Goal: Find specific page/section: Find specific page/section

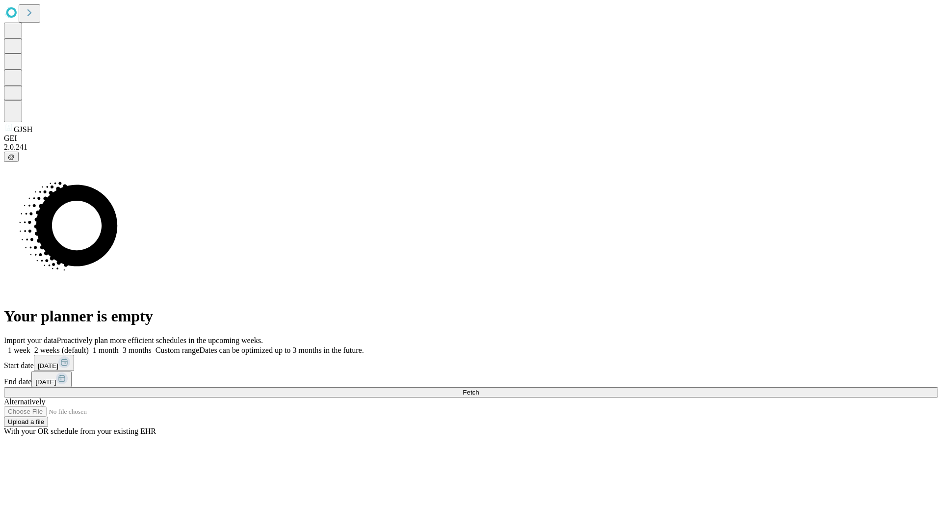
click at [479, 389] on span "Fetch" at bounding box center [471, 392] width 16 height 7
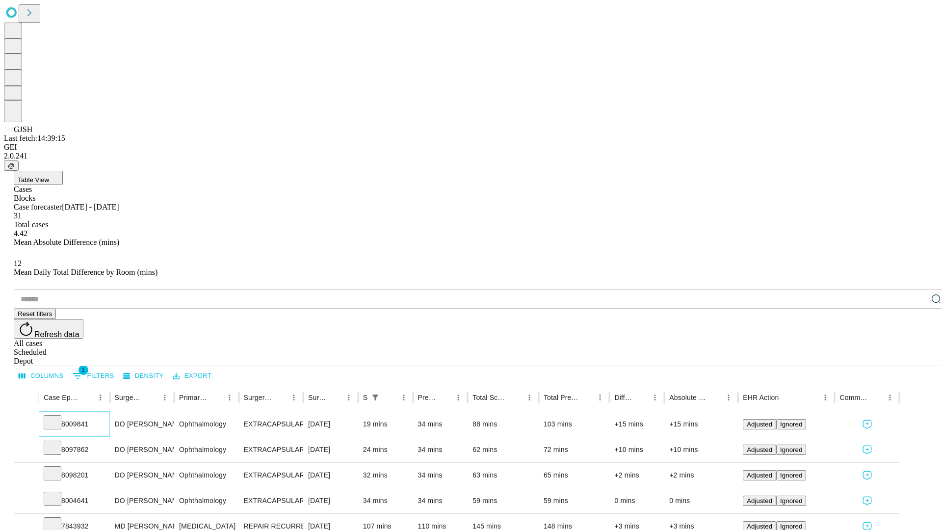
click at [57, 417] on icon at bounding box center [53, 422] width 10 height 10
